Goal: Transaction & Acquisition: Purchase product/service

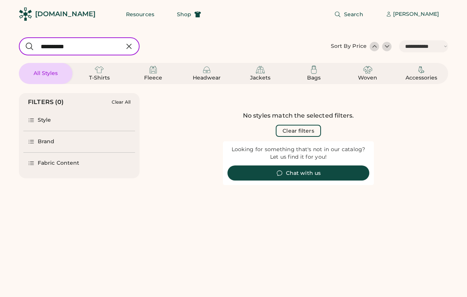
select select "*****"
click at [155, 71] on img at bounding box center [153, 69] width 9 height 9
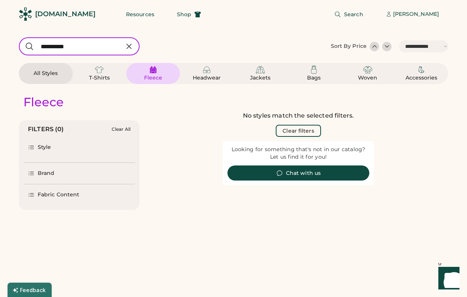
click at [297, 124] on div "No styles match the selected filters. Clear filters" at bounding box center [298, 124] width 151 height 26
click at [291, 131] on button "Clear filters" at bounding box center [298, 131] width 45 height 12
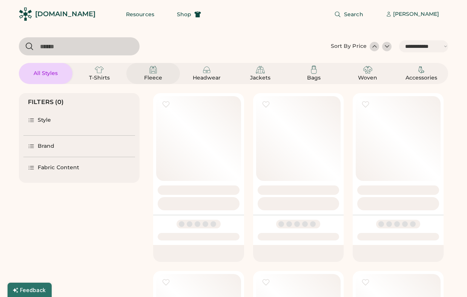
click at [154, 72] on img at bounding box center [153, 69] width 9 height 9
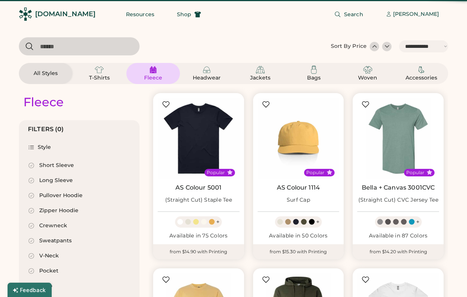
select select "*"
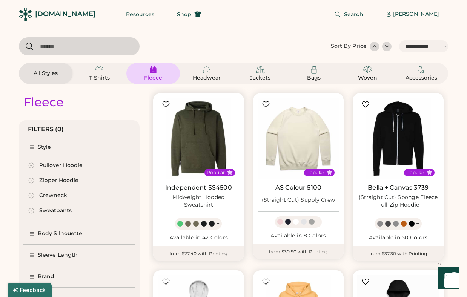
scroll to position [97, 0]
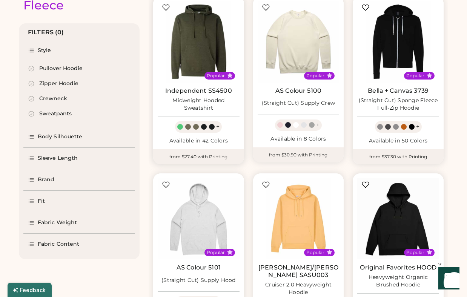
select select "*****"
select select "*"
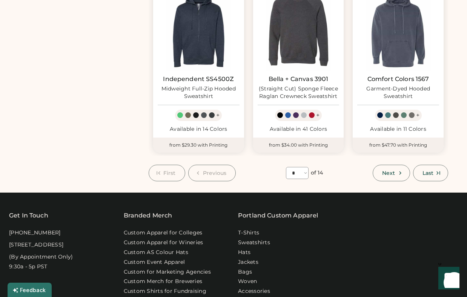
scroll to position [622, 0]
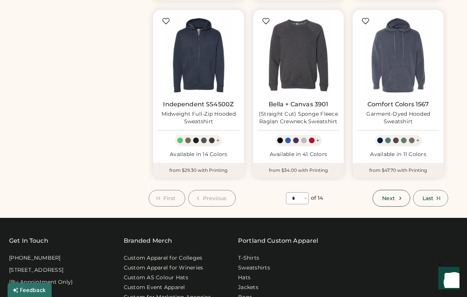
click at [391, 196] on span "Next" at bounding box center [388, 198] width 13 height 5
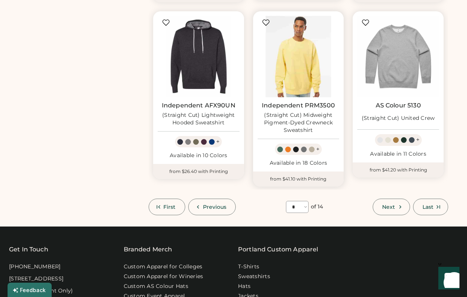
scroll to position [681, 0]
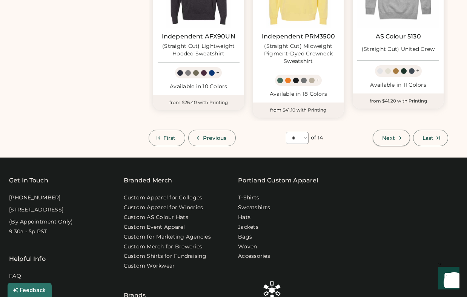
click at [376, 141] on button "Next" at bounding box center [391, 138] width 37 height 17
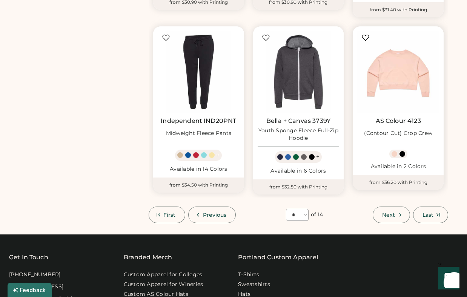
scroll to position [688, 0]
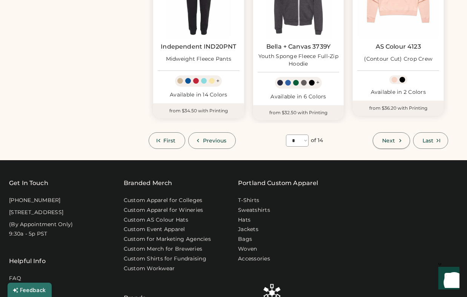
click at [393, 140] on span "Next" at bounding box center [388, 140] width 13 height 5
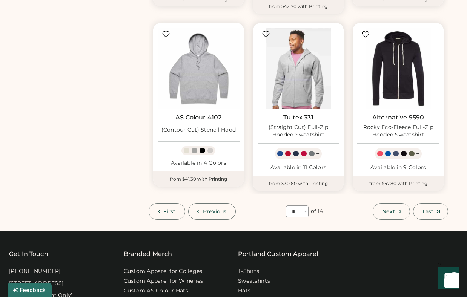
scroll to position [656, 0]
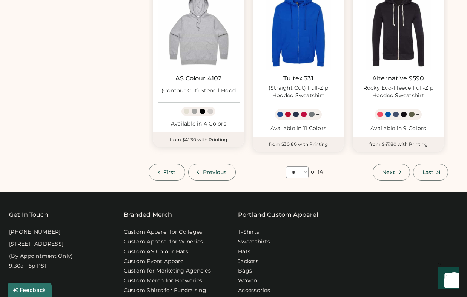
click at [389, 174] on span "Next" at bounding box center [388, 172] width 13 height 5
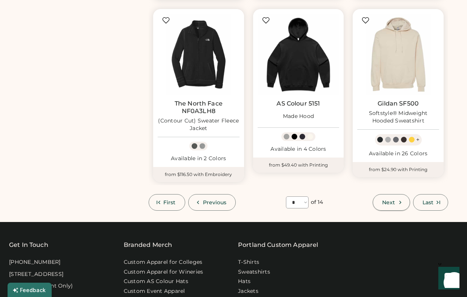
scroll to position [651, 0]
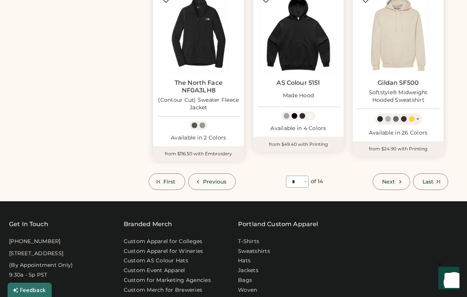
click at [389, 179] on span "Next" at bounding box center [388, 181] width 13 height 5
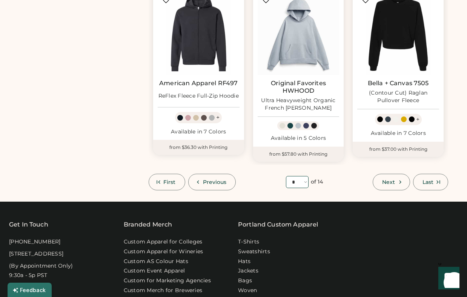
scroll to position [657, 0]
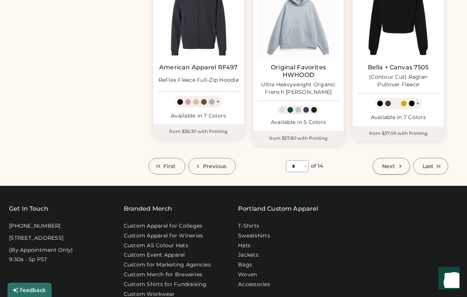
click at [398, 164] on icon at bounding box center [400, 166] width 7 height 7
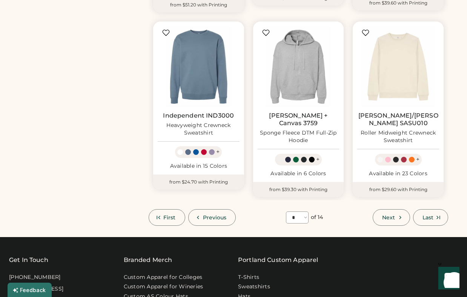
scroll to position [677, 0]
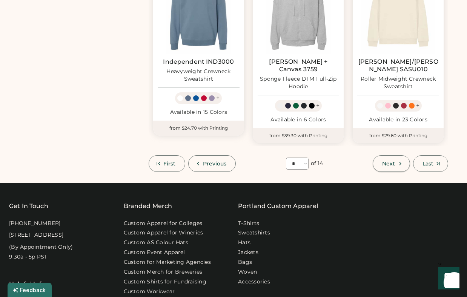
click at [399, 160] on icon at bounding box center [400, 163] width 7 height 7
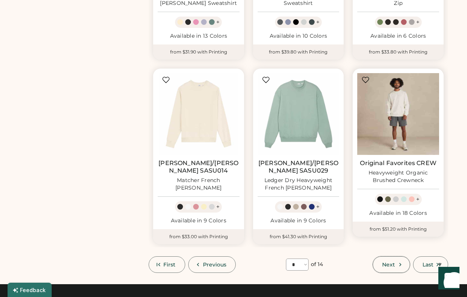
scroll to position [575, 0]
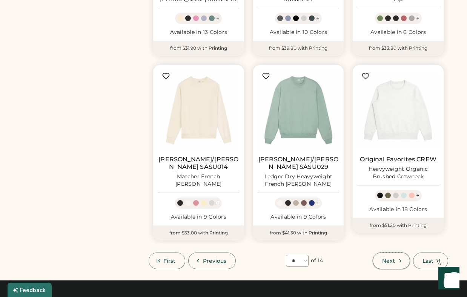
click at [400, 258] on icon at bounding box center [400, 261] width 7 height 7
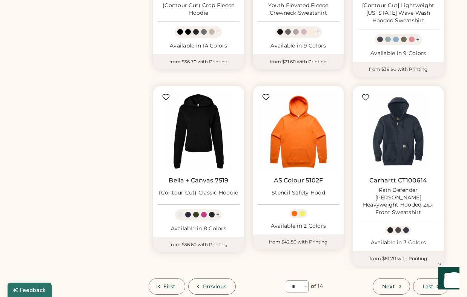
scroll to position [588, 0]
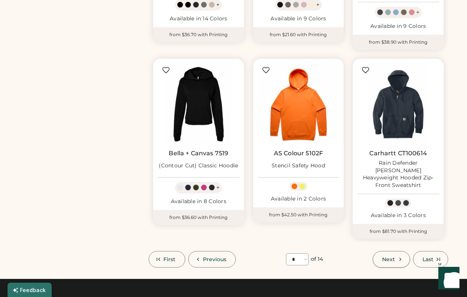
click at [396, 251] on button "Next" at bounding box center [391, 259] width 37 height 17
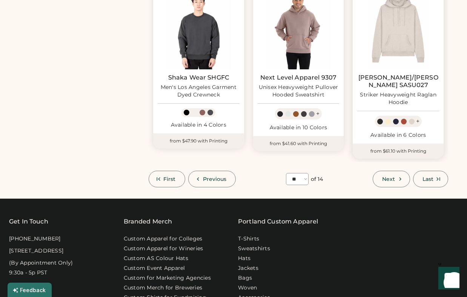
scroll to position [675, 0]
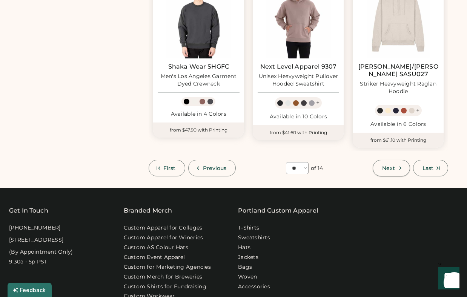
click at [394, 166] on span "Next" at bounding box center [388, 168] width 13 height 5
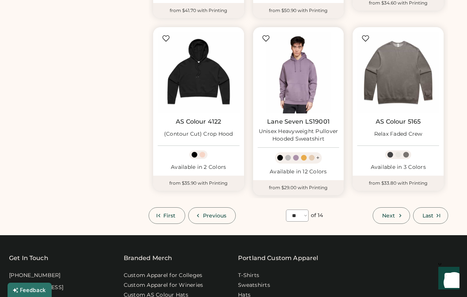
scroll to position [619, 0]
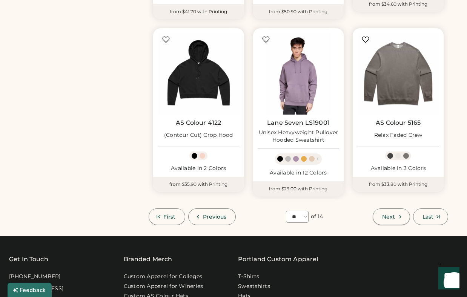
click at [392, 214] on span "Next" at bounding box center [388, 216] width 13 height 5
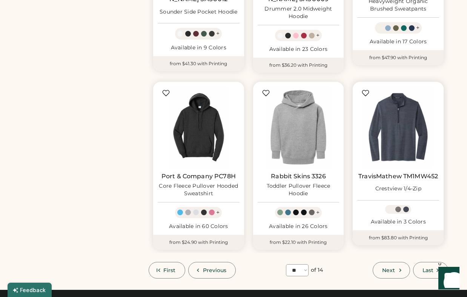
scroll to position [617, 0]
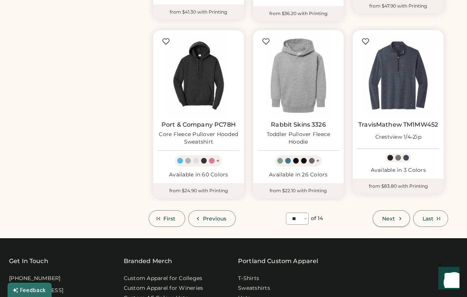
click at [395, 216] on span "Next" at bounding box center [388, 218] width 13 height 5
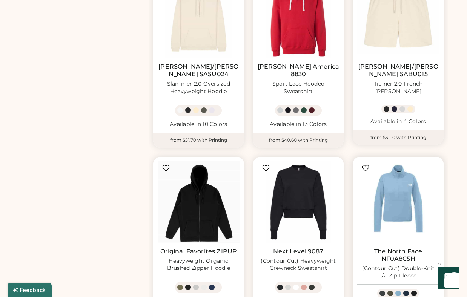
scroll to position [602, 0]
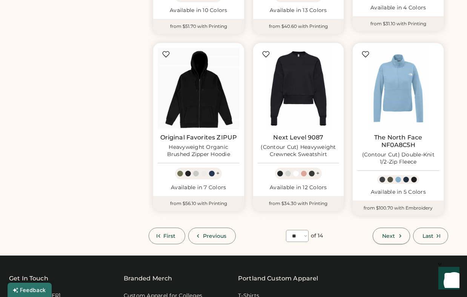
click at [394, 233] on span "Next" at bounding box center [388, 235] width 13 height 5
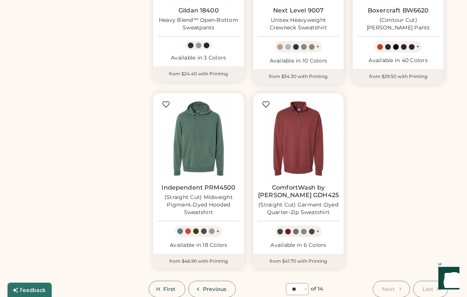
scroll to position [556, 0]
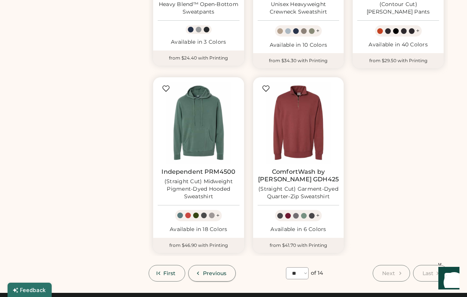
click at [203, 271] on span "Previous" at bounding box center [215, 273] width 24 height 5
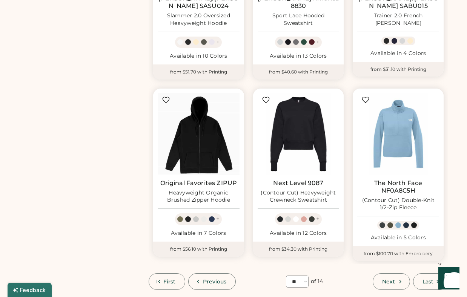
click at [203, 273] on button "Previous" at bounding box center [212, 281] width 48 height 17
select select "**"
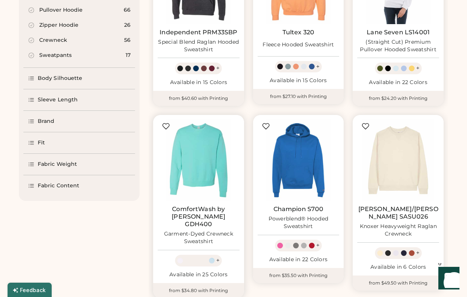
scroll to position [155, 0]
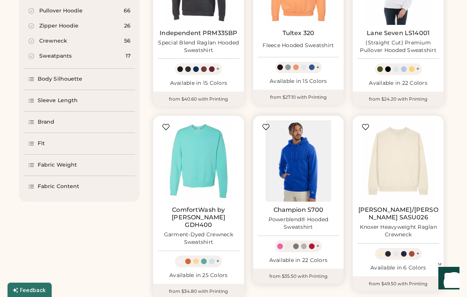
click at [299, 177] on img at bounding box center [299, 161] width 82 height 82
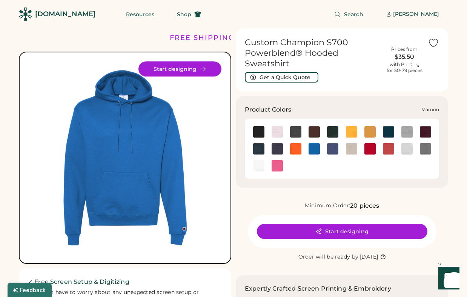
click at [425, 134] on img at bounding box center [425, 131] width 11 height 11
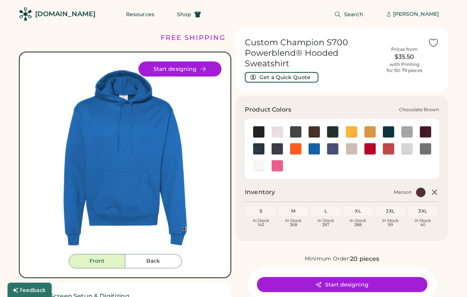
click at [309, 129] on img at bounding box center [314, 131] width 11 height 11
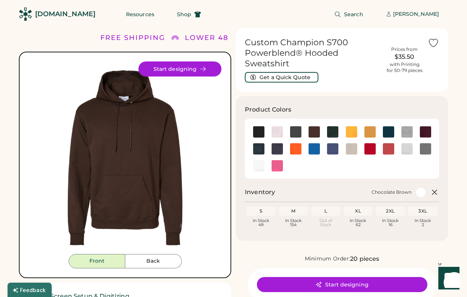
scroll to position [2, 0]
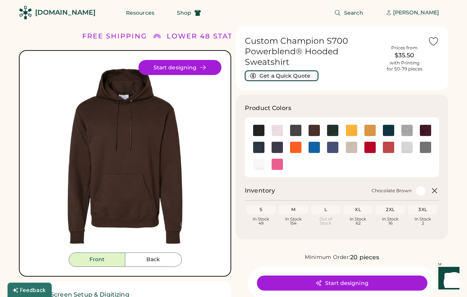
click at [296, 78] on button "Get a Quick Quote" at bounding box center [282, 76] width 74 height 11
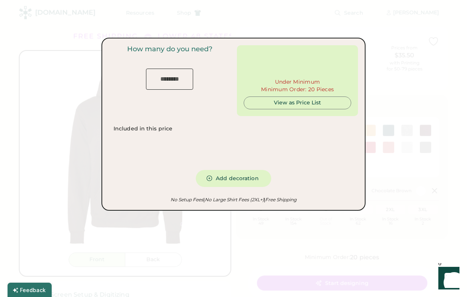
type input "***"
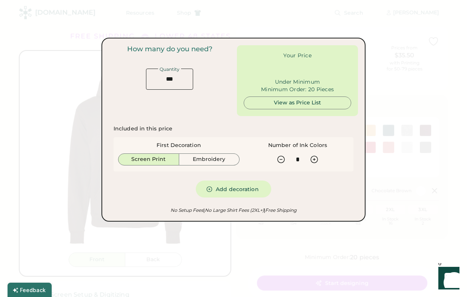
type input "******"
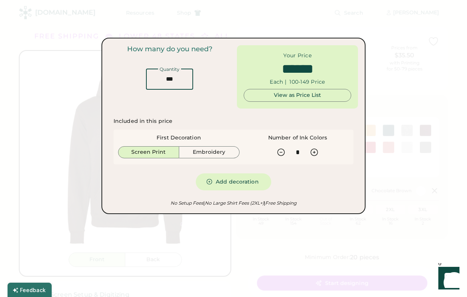
click at [171, 81] on input "input" at bounding box center [169, 79] width 47 height 21
type input "*"
type input "******"
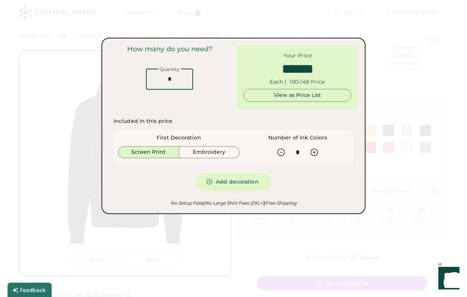
type input "**"
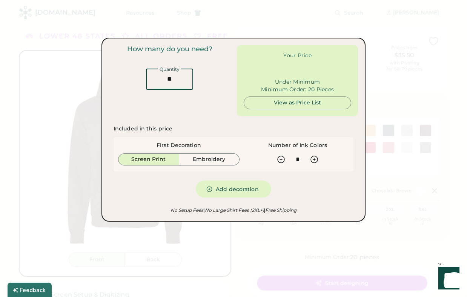
type input "******"
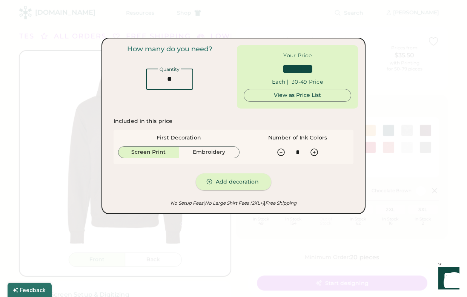
type input "**"
click at [235, 181] on button "Add decoration" at bounding box center [233, 182] width 75 height 17
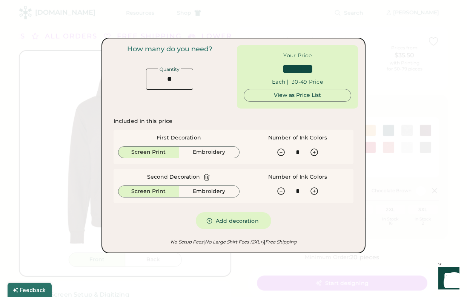
type input "******"
click at [311, 94] on div "View as Price List" at bounding box center [297, 96] width 95 height 8
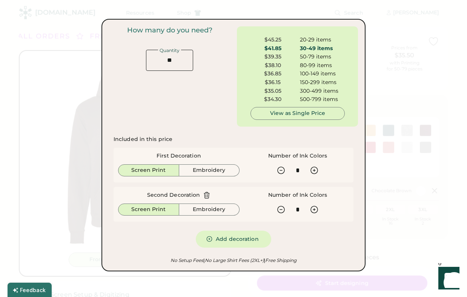
click at [417, 102] on div at bounding box center [233, 148] width 467 height 297
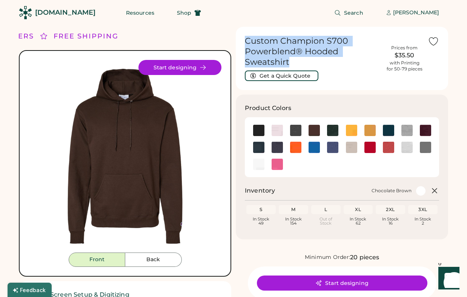
drag, startPoint x: 295, startPoint y: 61, endPoint x: 242, endPoint y: 40, distance: 56.6
click at [242, 40] on div "Custom Champion S700 Powerblend® Hooded Sweatshirt Get a Quick Quote Prices fro…" at bounding box center [342, 58] width 212 height 63
copy h1 "Custom Champion S700 Powerblend® Hooded Sweatshirt"
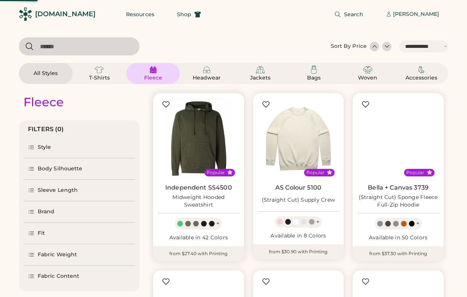
select select "*****"
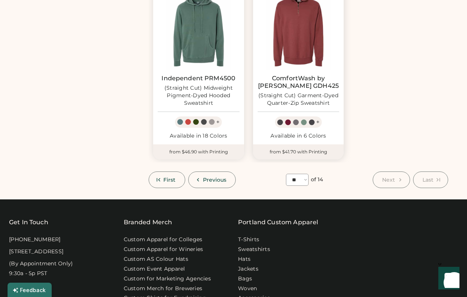
scroll to position [610, 0]
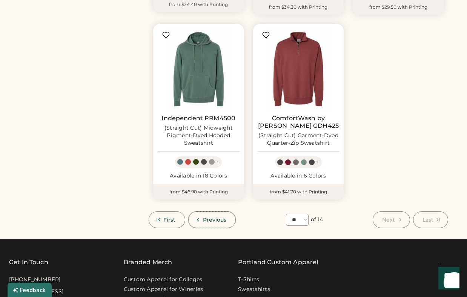
click at [225, 217] on span "Previous" at bounding box center [215, 219] width 24 height 5
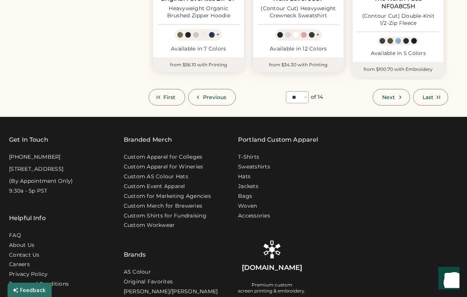
scroll to position [756, 0]
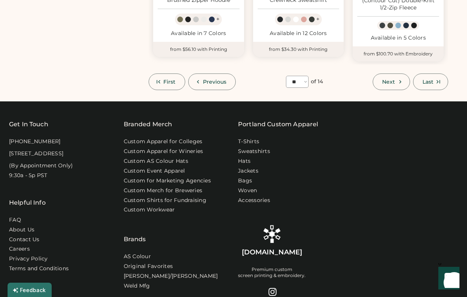
click at [204, 79] on span "Previous" at bounding box center [215, 81] width 24 height 5
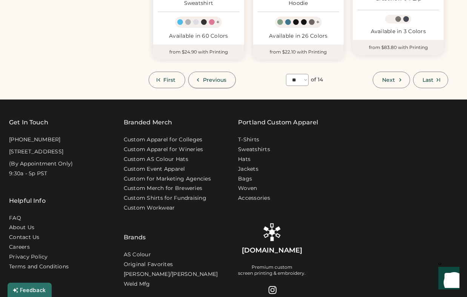
scroll to position [604, 0]
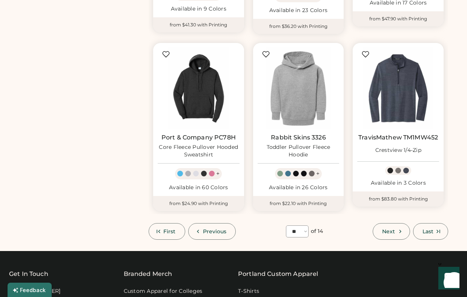
click at [203, 223] on button "Previous" at bounding box center [212, 231] width 48 height 17
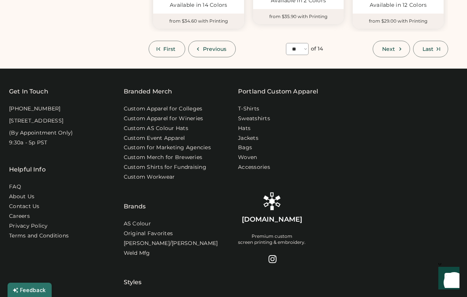
scroll to position [666, 0]
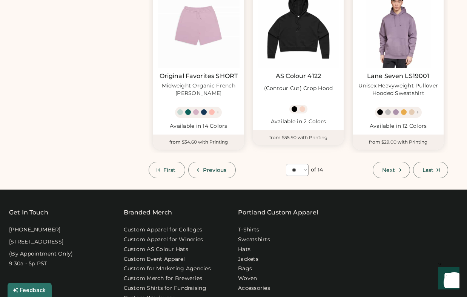
click at [209, 167] on span "Previous" at bounding box center [215, 169] width 24 height 5
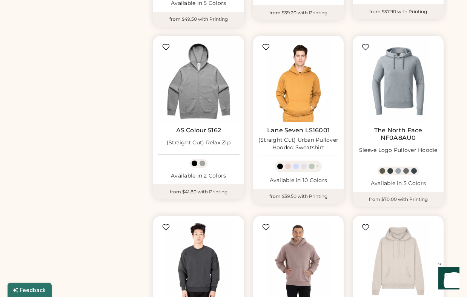
scroll to position [785, 0]
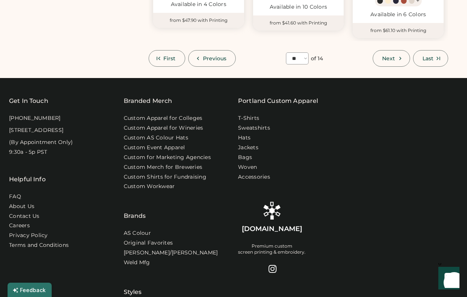
click at [213, 50] on button "Previous" at bounding box center [212, 58] width 48 height 17
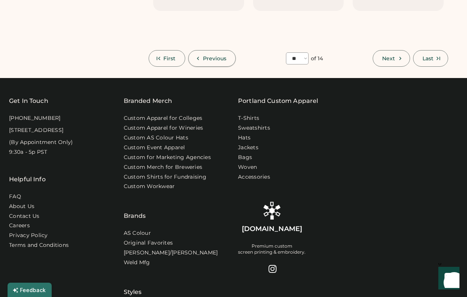
select select "*"
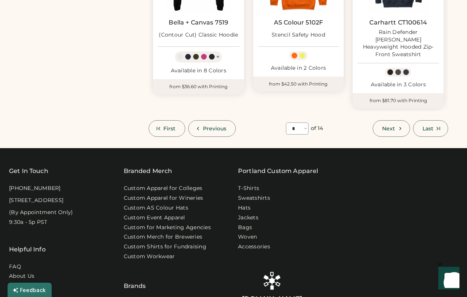
scroll to position [947, 0]
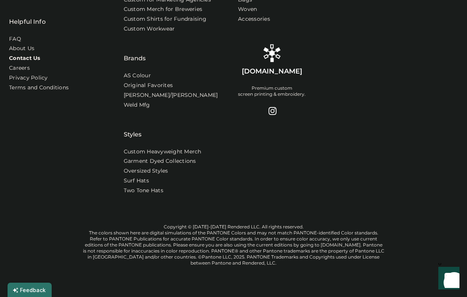
click at [27, 55] on link "Contact Us" at bounding box center [24, 59] width 31 height 8
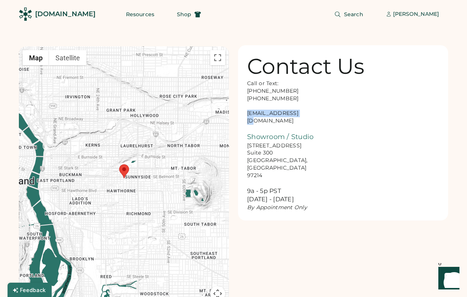
drag, startPoint x: 303, startPoint y: 115, endPoint x: 246, endPoint y: 114, distance: 57.0
click at [246, 114] on div "Contact Us Call or Text: 888-299-3595 503-954-3595 hello@rendered.co Showroom /…" at bounding box center [343, 132] width 210 height 175
copy div "hello@rendered.co"
